Goal: Find specific page/section: Find specific page/section

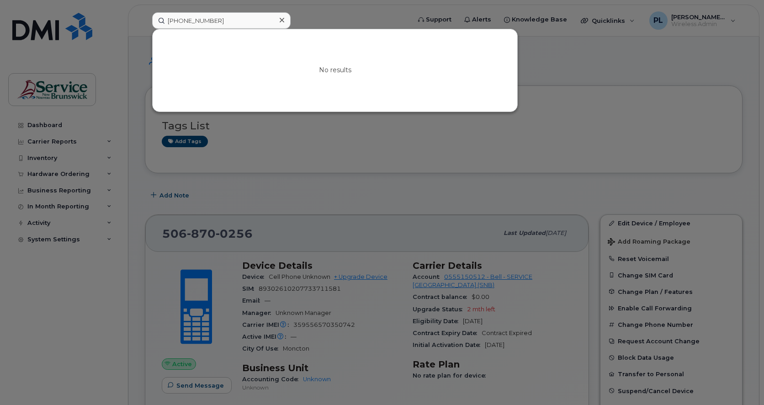
click at [197, 22] on input "506 480 1751" at bounding box center [221, 20] width 138 height 16
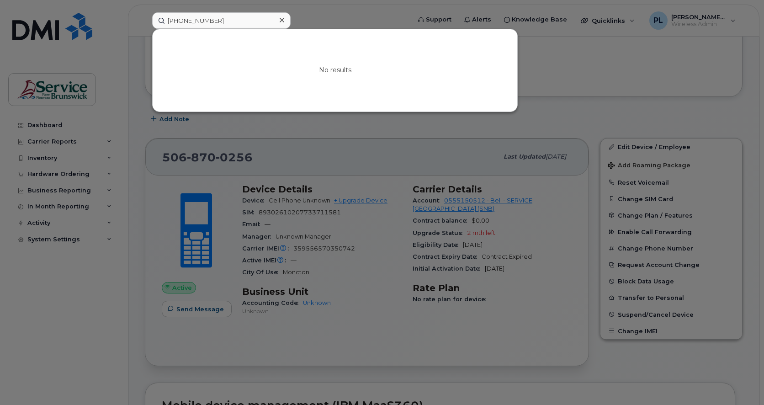
click at [197, 22] on input "506 480 1751" at bounding box center [221, 20] width 138 height 16
type input "5064783167"
click at [318, 81] on link "Go to Sign In Page" at bounding box center [335, 78] width 70 height 16
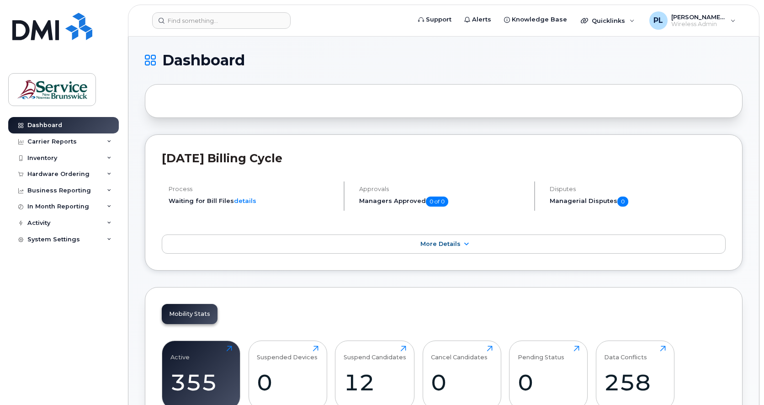
click at [72, 373] on div "Dashboard Carrier Reports Monthly Billing Data Daily Data Pooling Data Behavior…" at bounding box center [64, 254] width 113 height 274
click at [219, 20] on input at bounding box center [221, 20] width 138 height 16
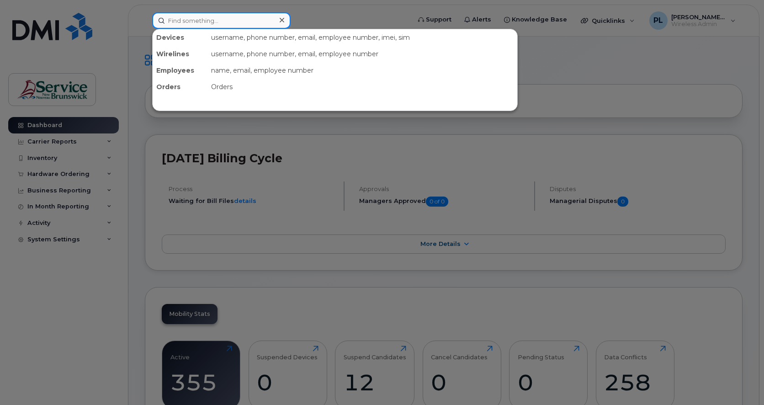
paste input "5064783167"
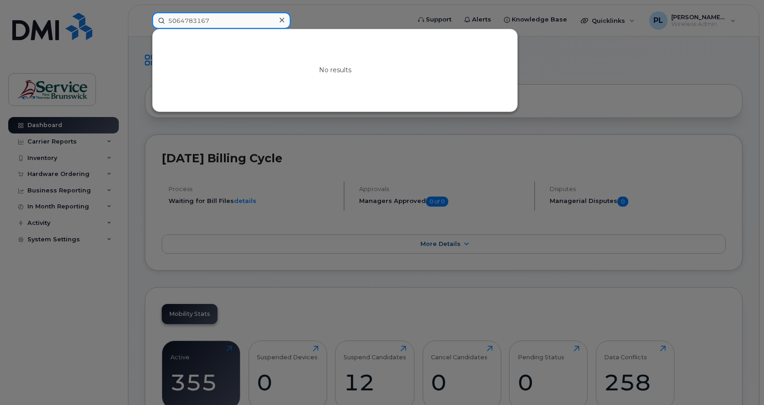
type input "5064783167"
click at [316, 140] on div at bounding box center [382, 202] width 764 height 405
